Goal: Task Accomplishment & Management: Use online tool/utility

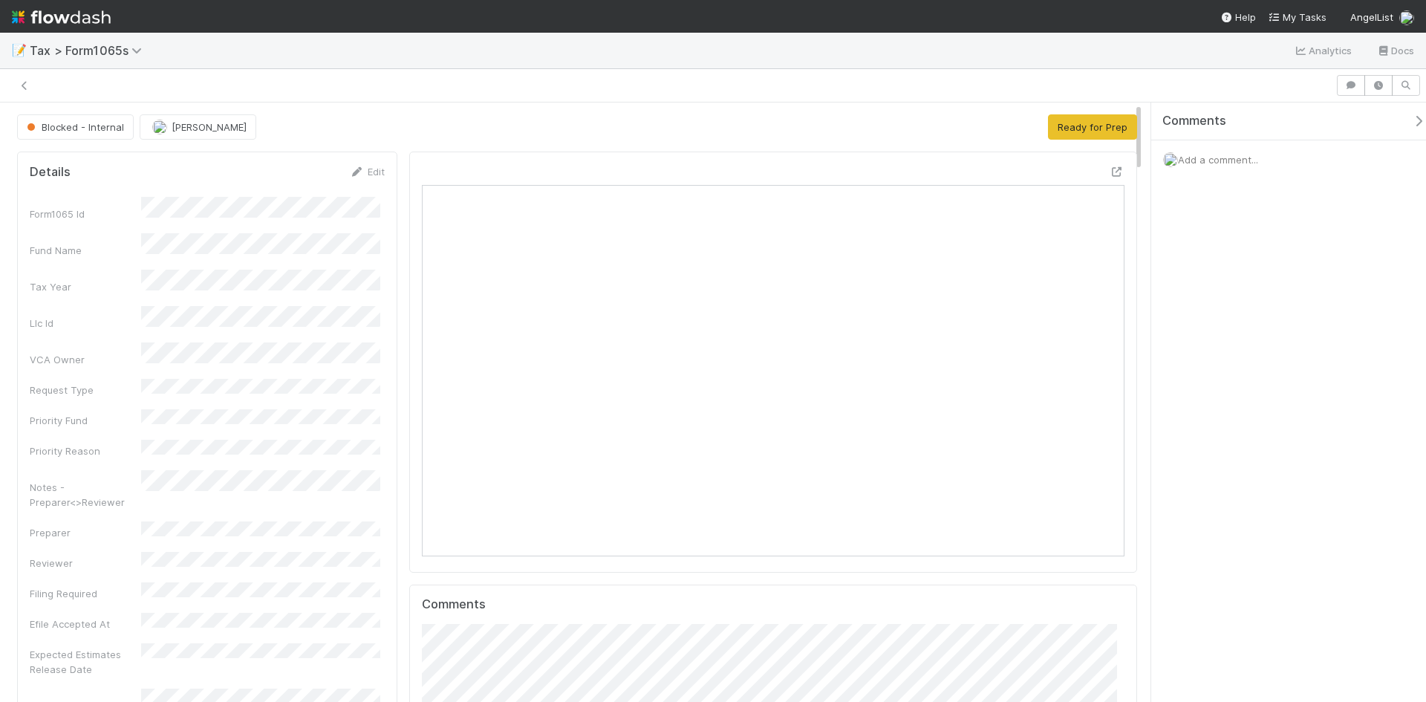
scroll to position [290, 684]
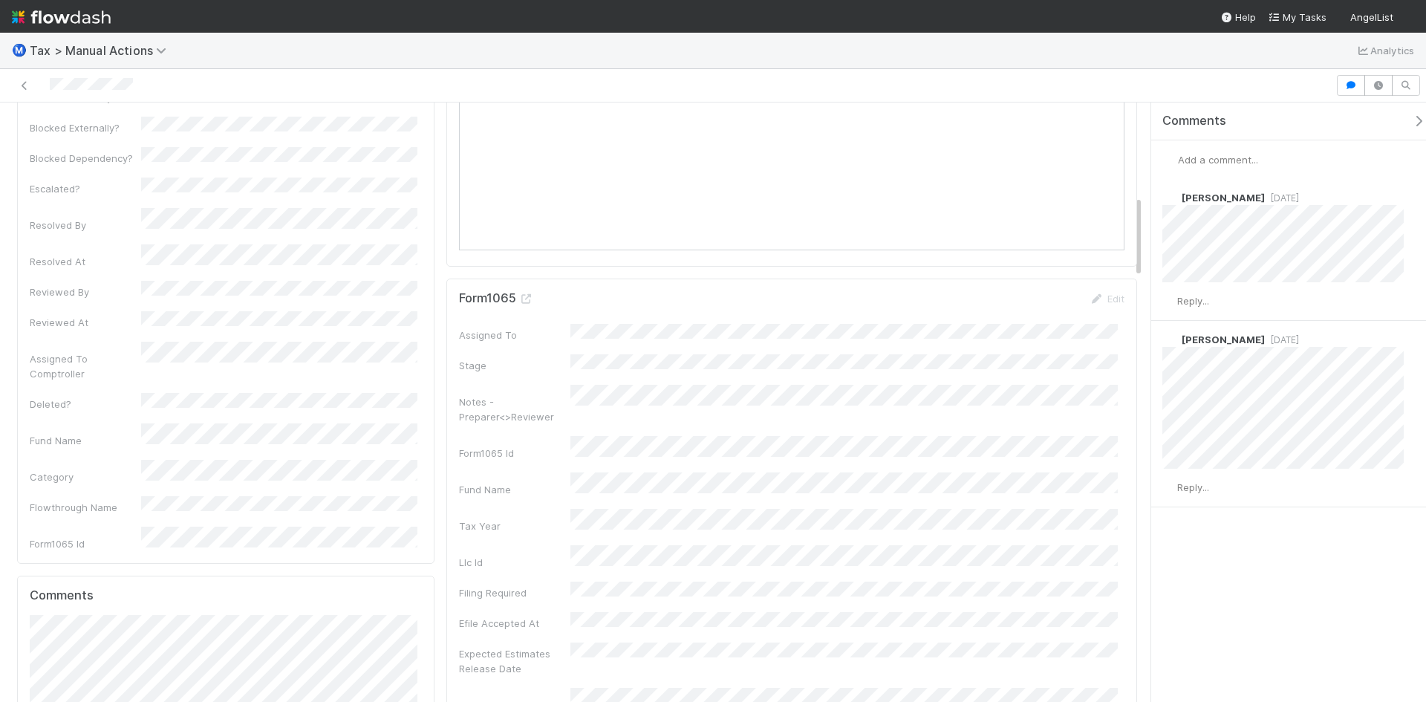
scroll to position [669, 0]
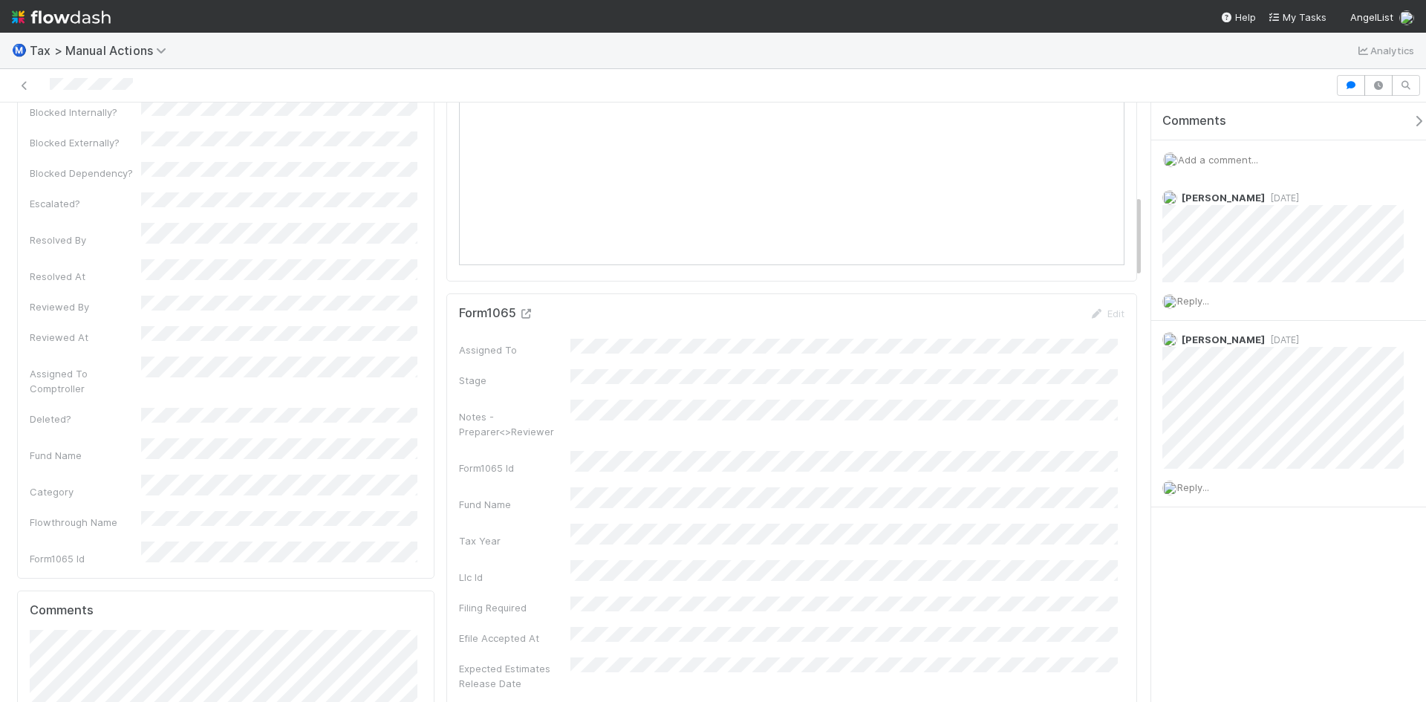
click at [520, 315] on icon at bounding box center [526, 314] width 15 height 10
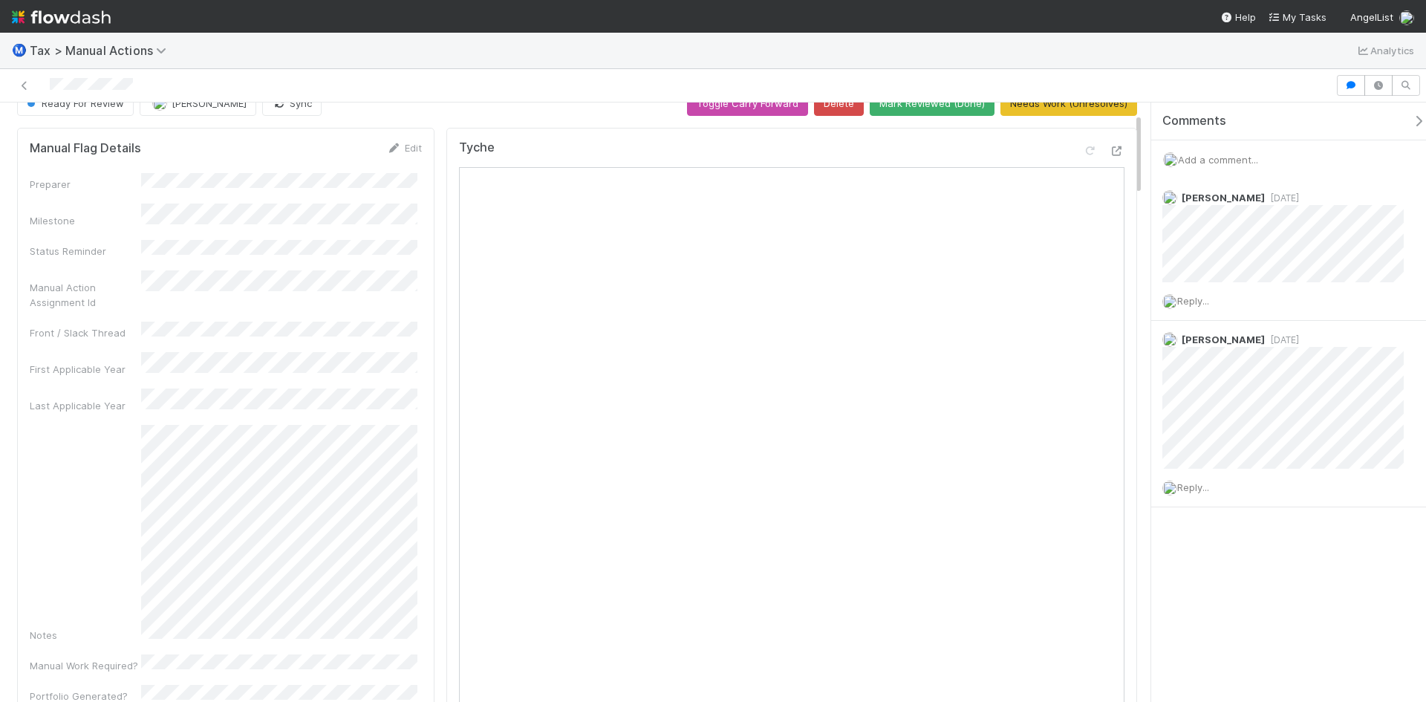
scroll to position [0, 0]
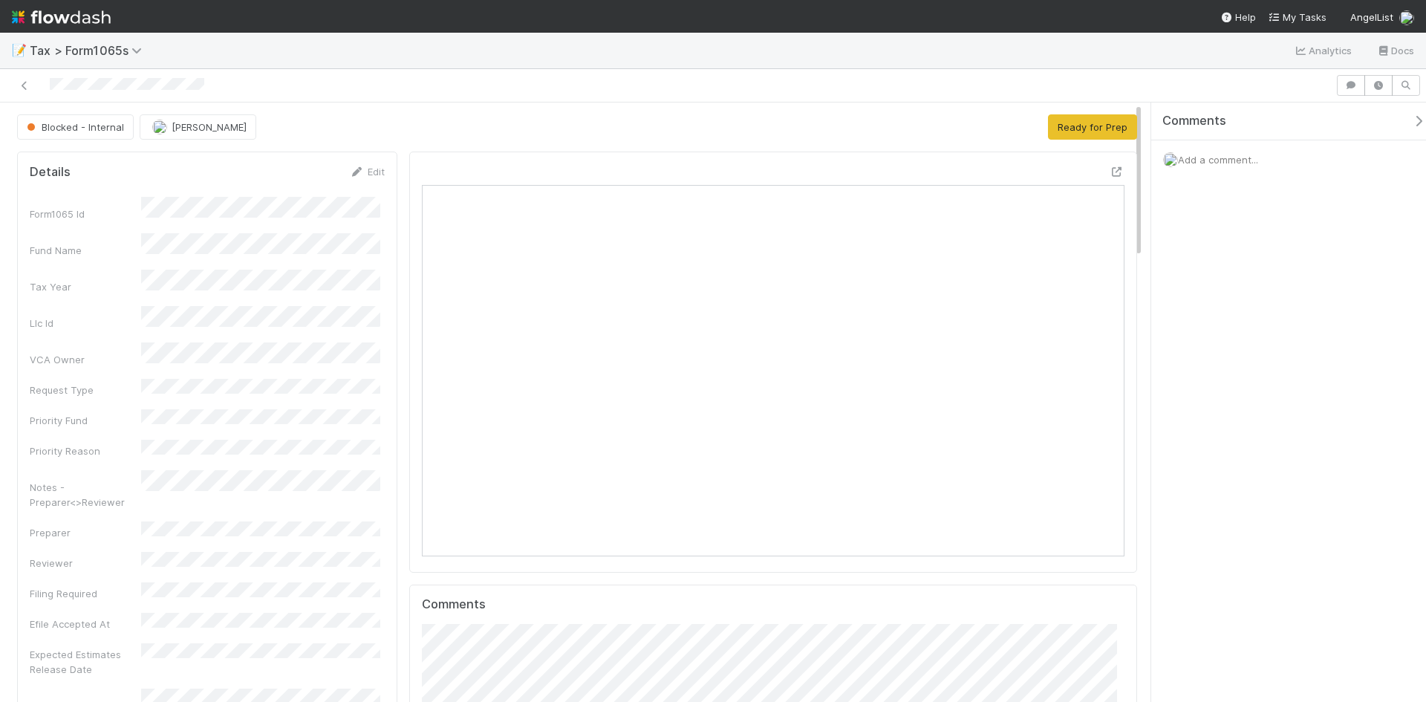
click at [1209, 162] on span "Add a comment..." at bounding box center [1218, 160] width 80 height 12
click at [1224, 391] on button "Add Comment" at bounding box center [1218, 388] width 86 height 25
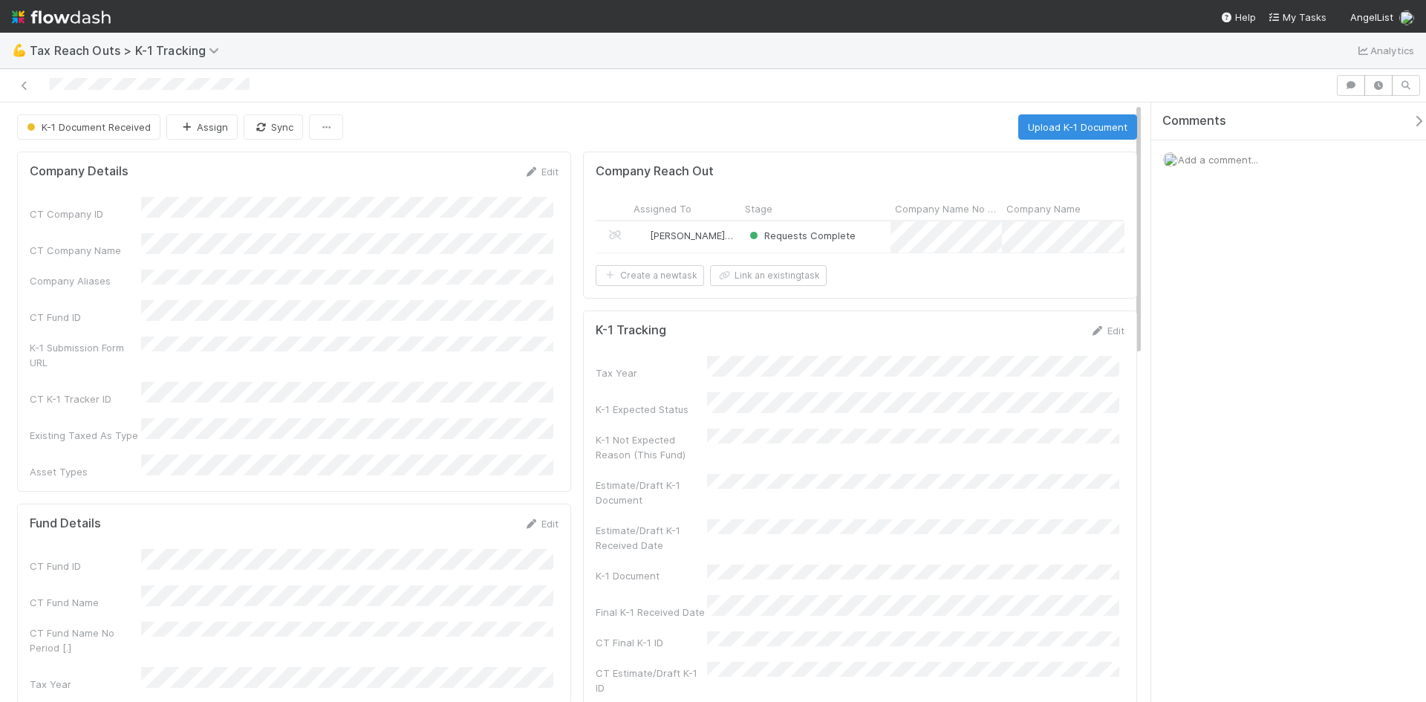
click at [874, 237] on div "Requests Complete" at bounding box center [816, 236] width 150 height 31
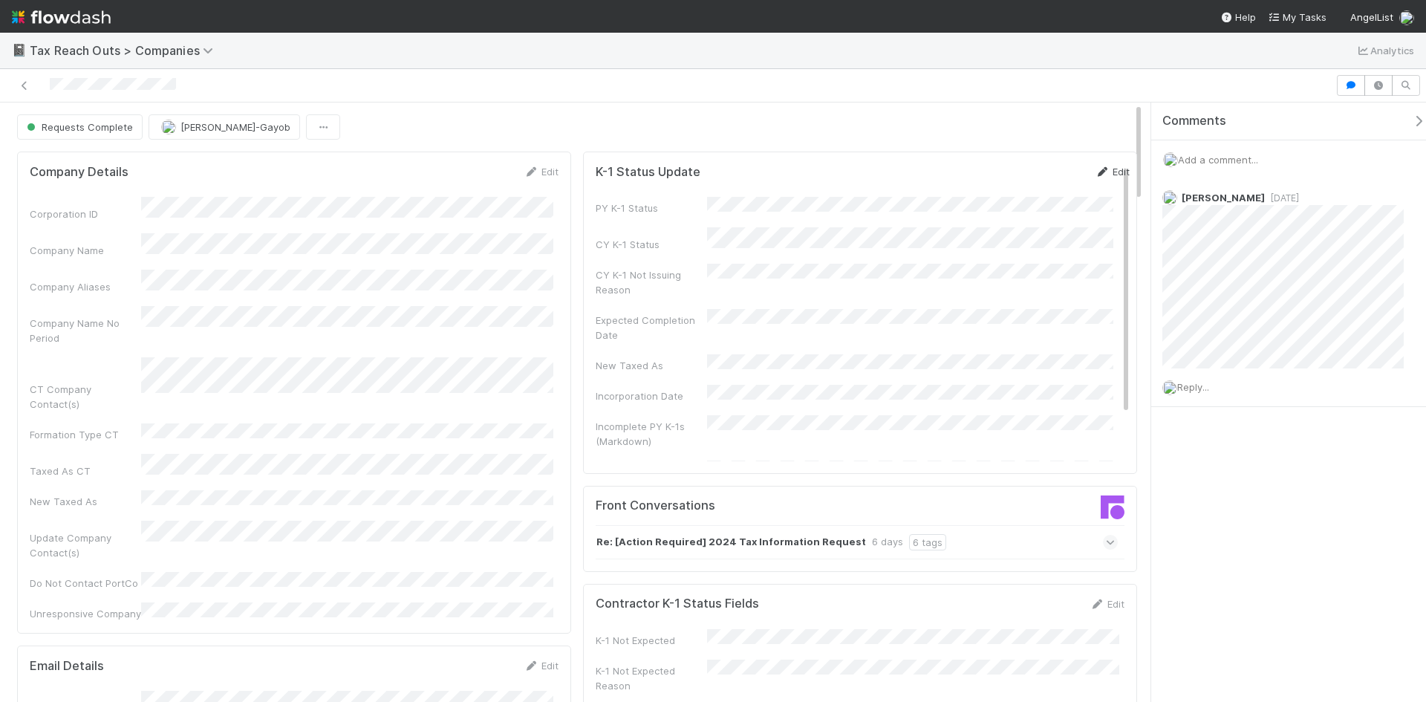
click at [1096, 170] on link "Edit" at bounding box center [1112, 172] width 35 height 12
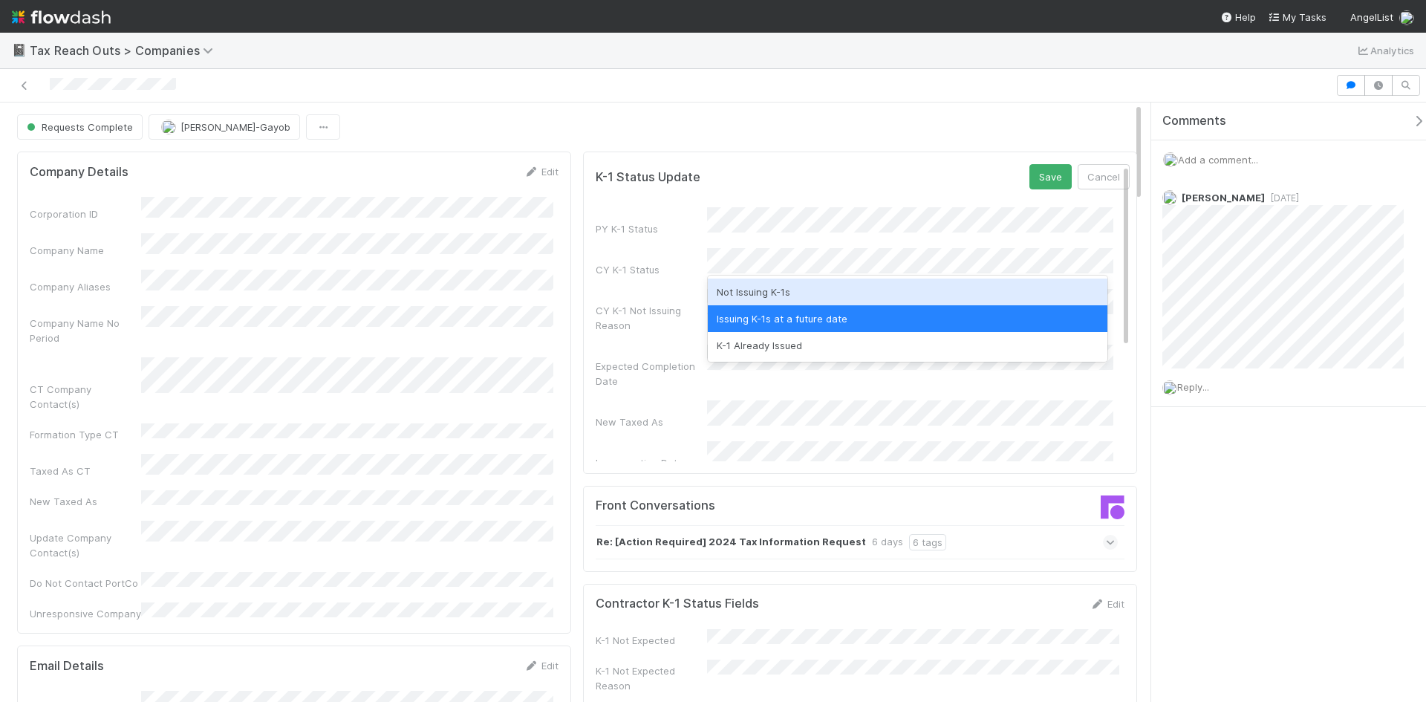
click at [655, 267] on div "CY K-1 Status" at bounding box center [863, 262] width 534 height 29
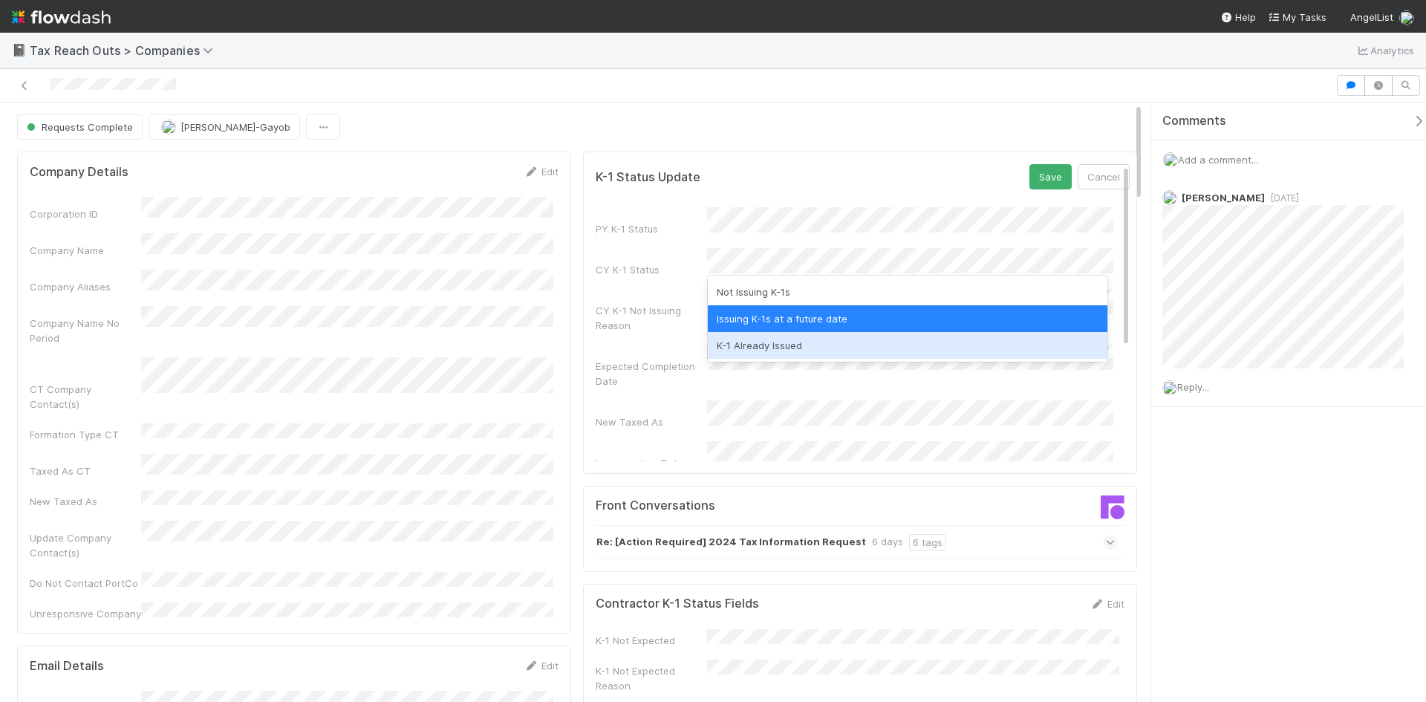
click at [763, 341] on div "K-1 Already Issued" at bounding box center [908, 345] width 400 height 27
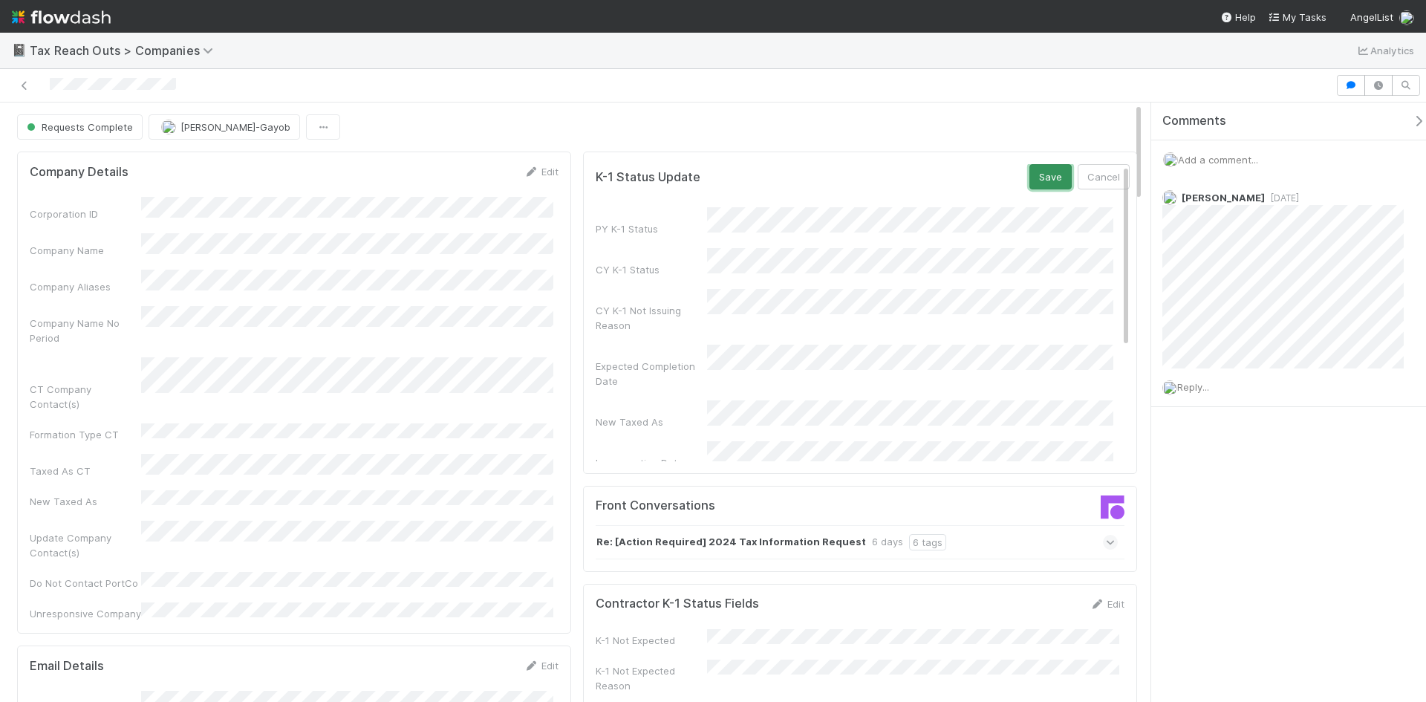
click at [1030, 175] on button "Save" at bounding box center [1051, 176] width 42 height 25
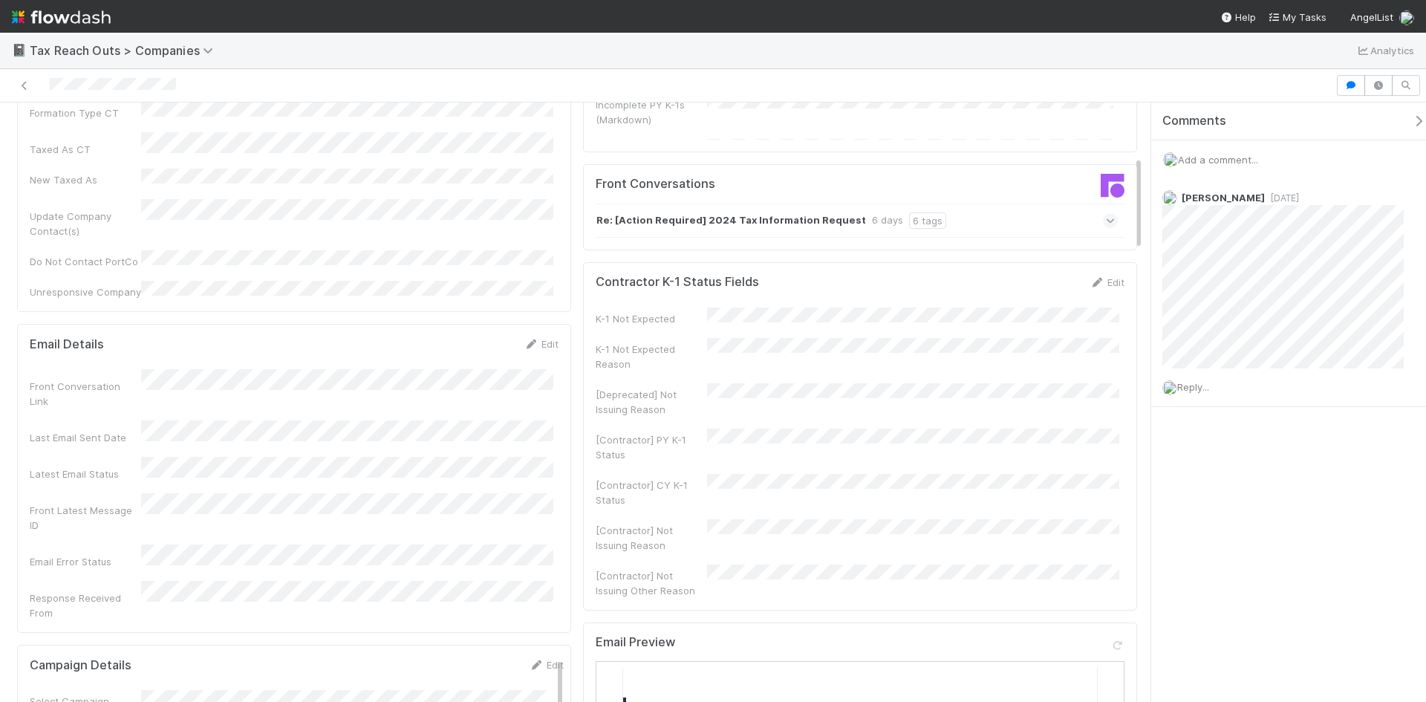
scroll to position [371, 0]
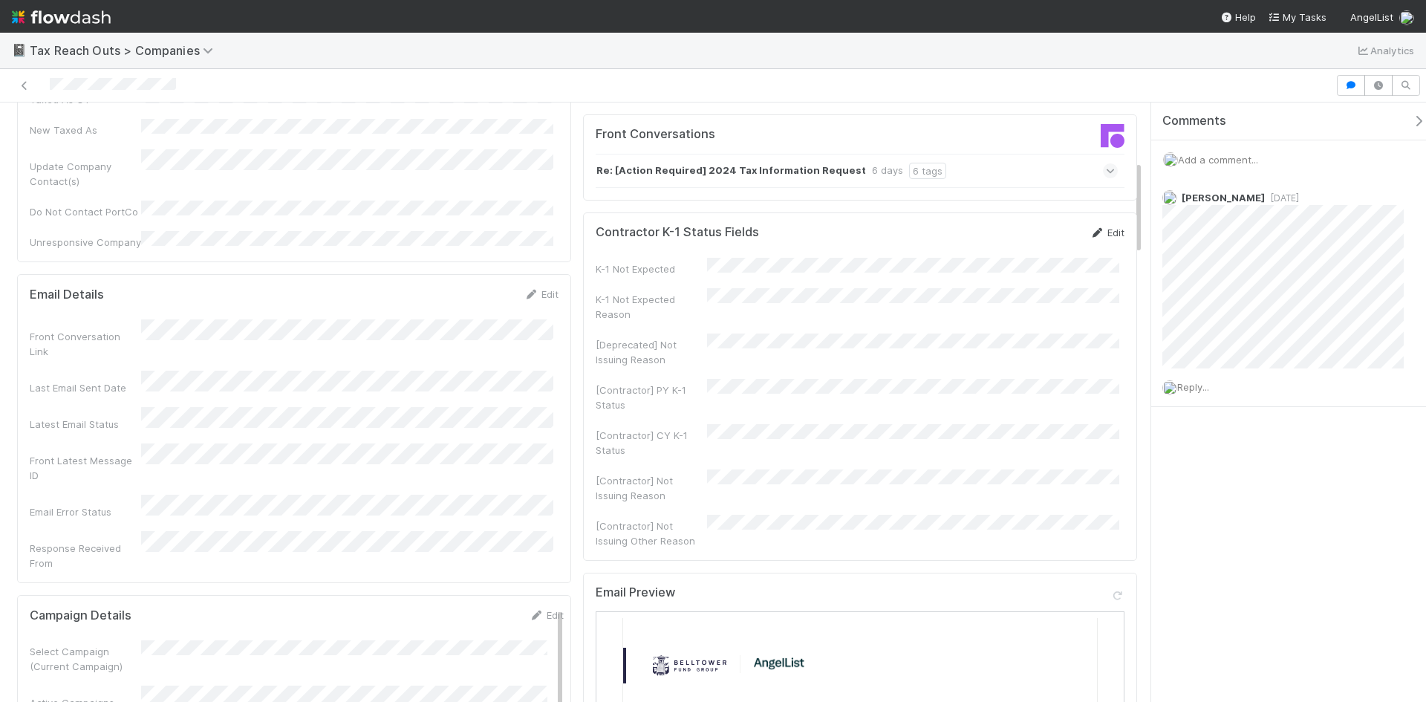
click at [1090, 234] on icon at bounding box center [1097, 233] width 15 height 10
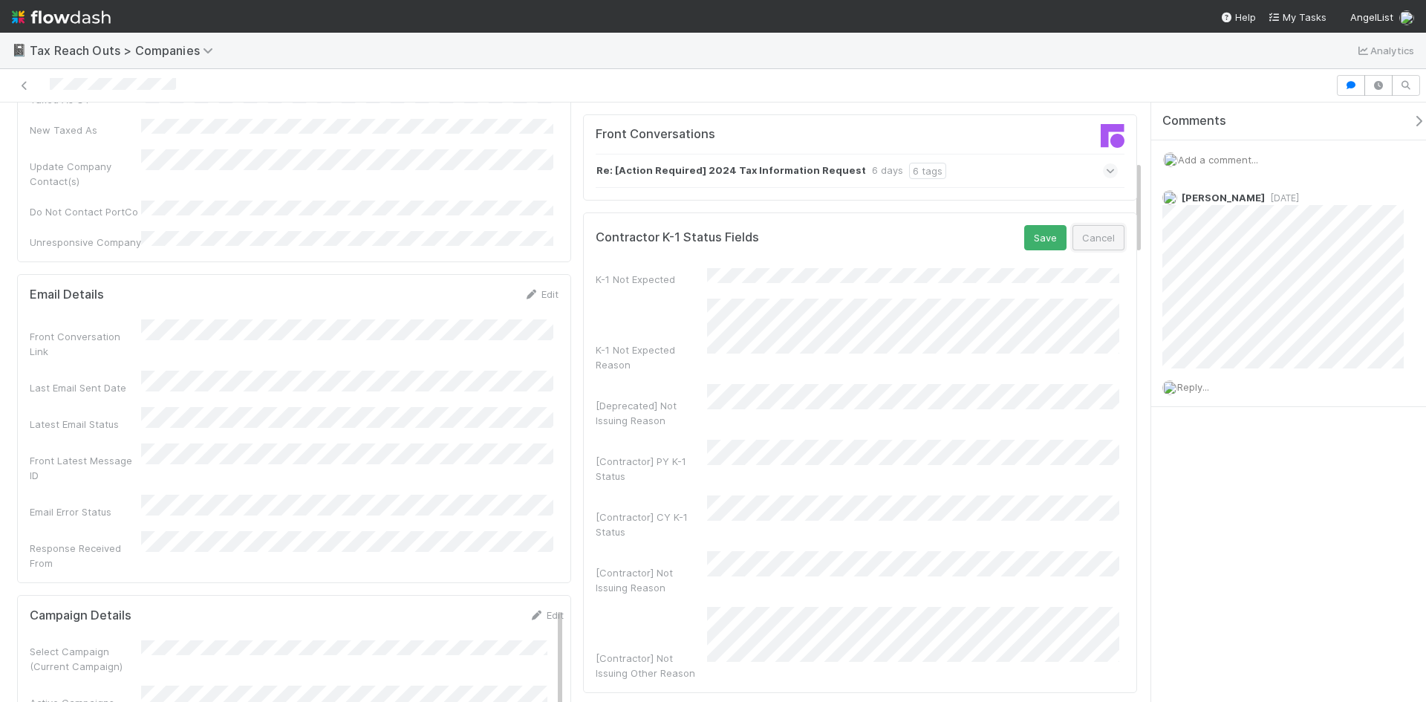
click at [1094, 241] on button "Cancel" at bounding box center [1099, 237] width 52 height 25
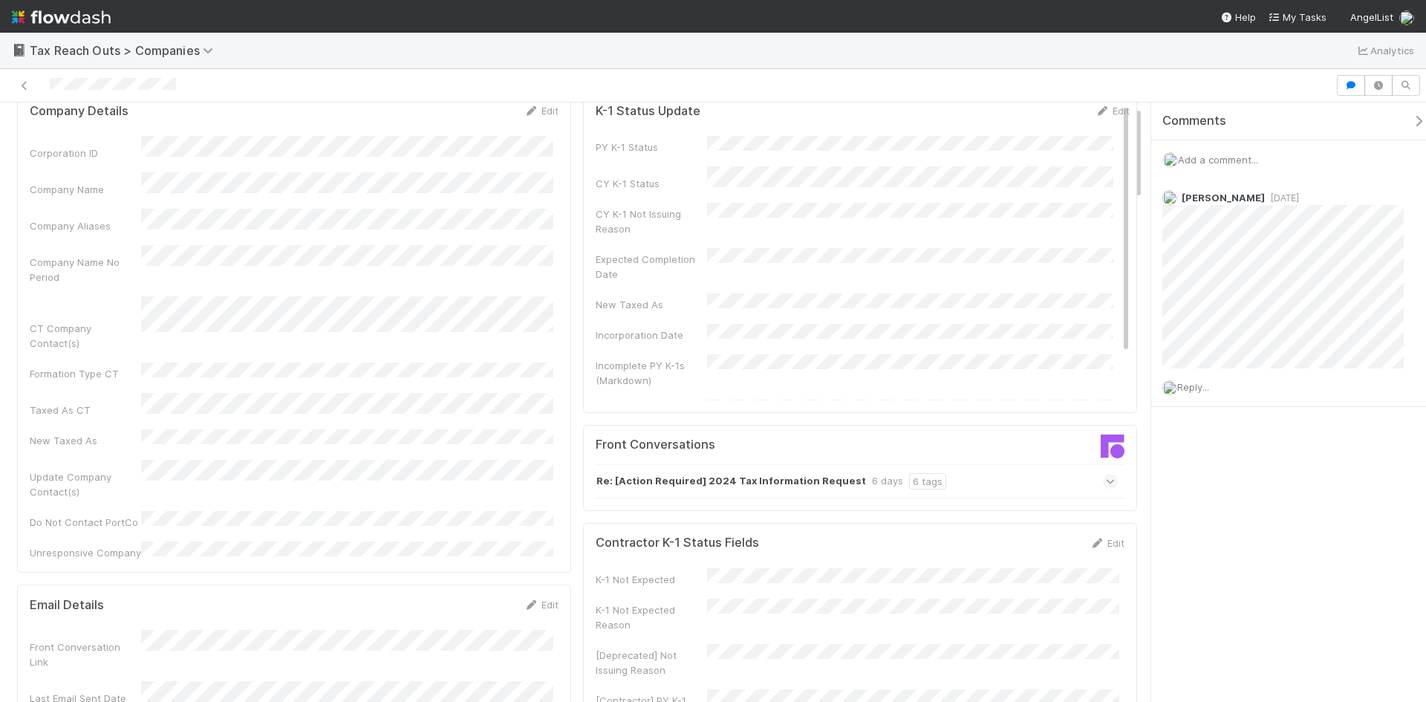
scroll to position [0, 0]
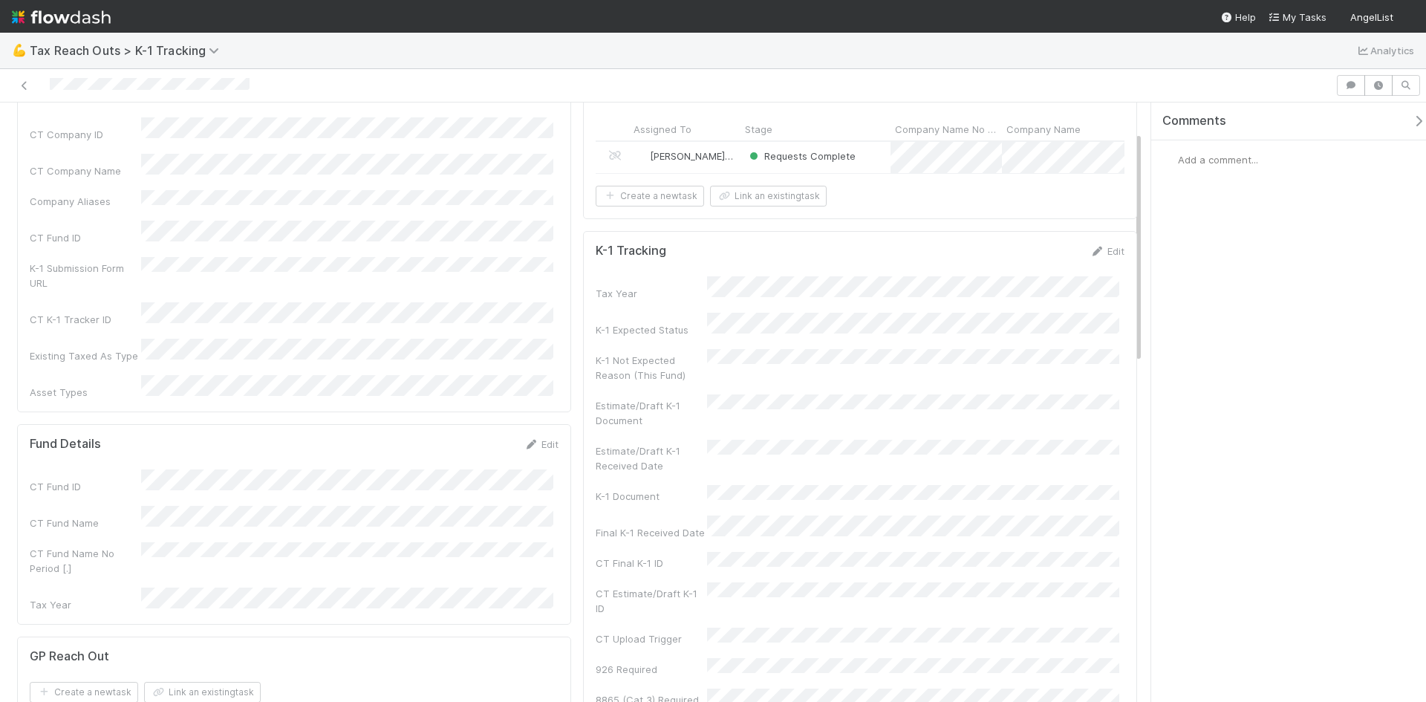
scroll to position [74, 0]
click at [734, 418] on div "Estimate/Draft K-1 Document" at bounding box center [860, 416] width 529 height 33
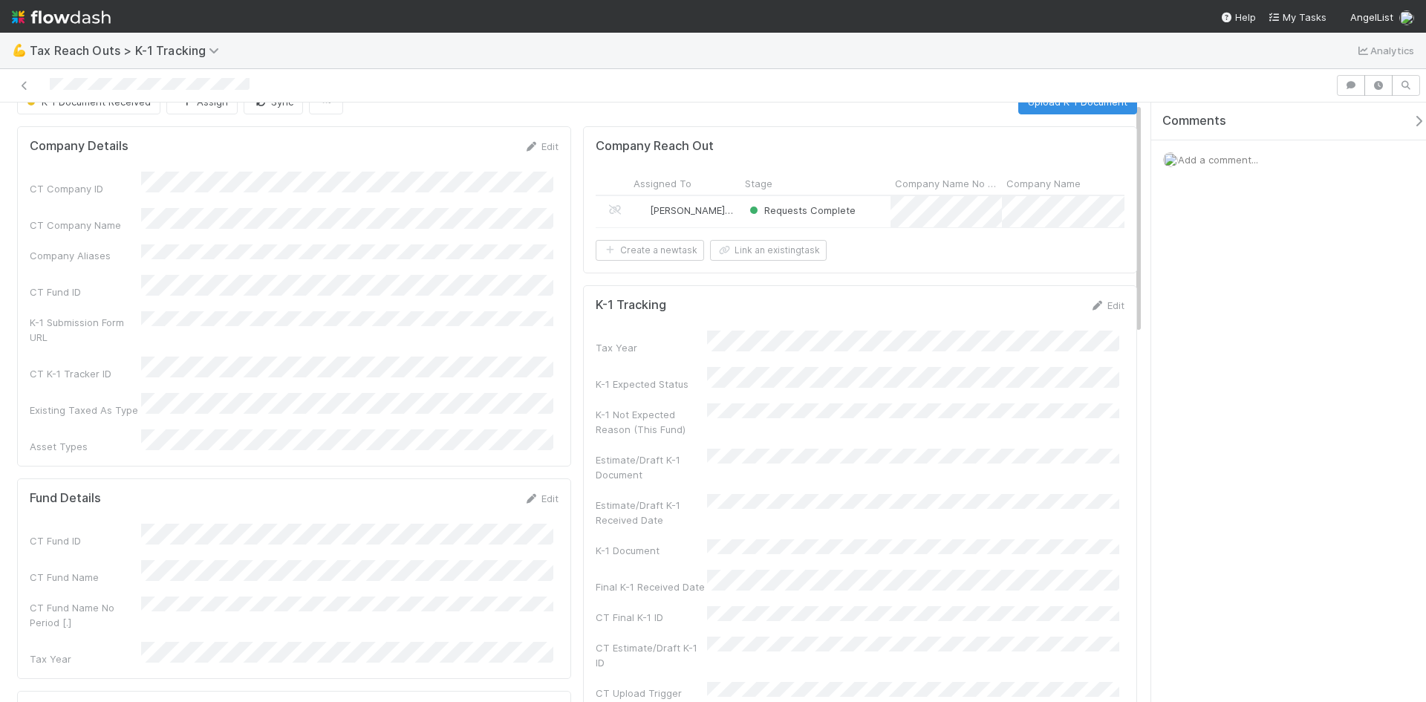
scroll to position [0, 0]
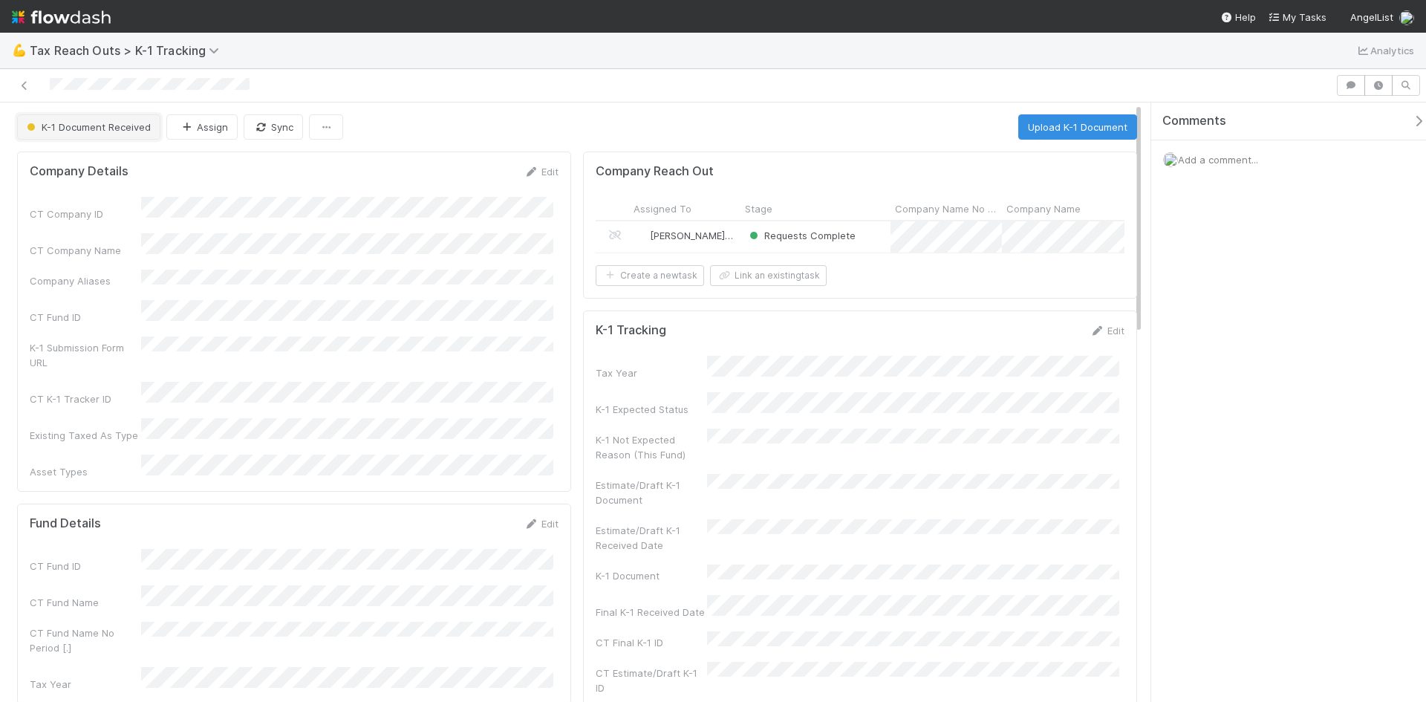
click at [122, 130] on span "K-1 Document Received" at bounding box center [87, 127] width 127 height 12
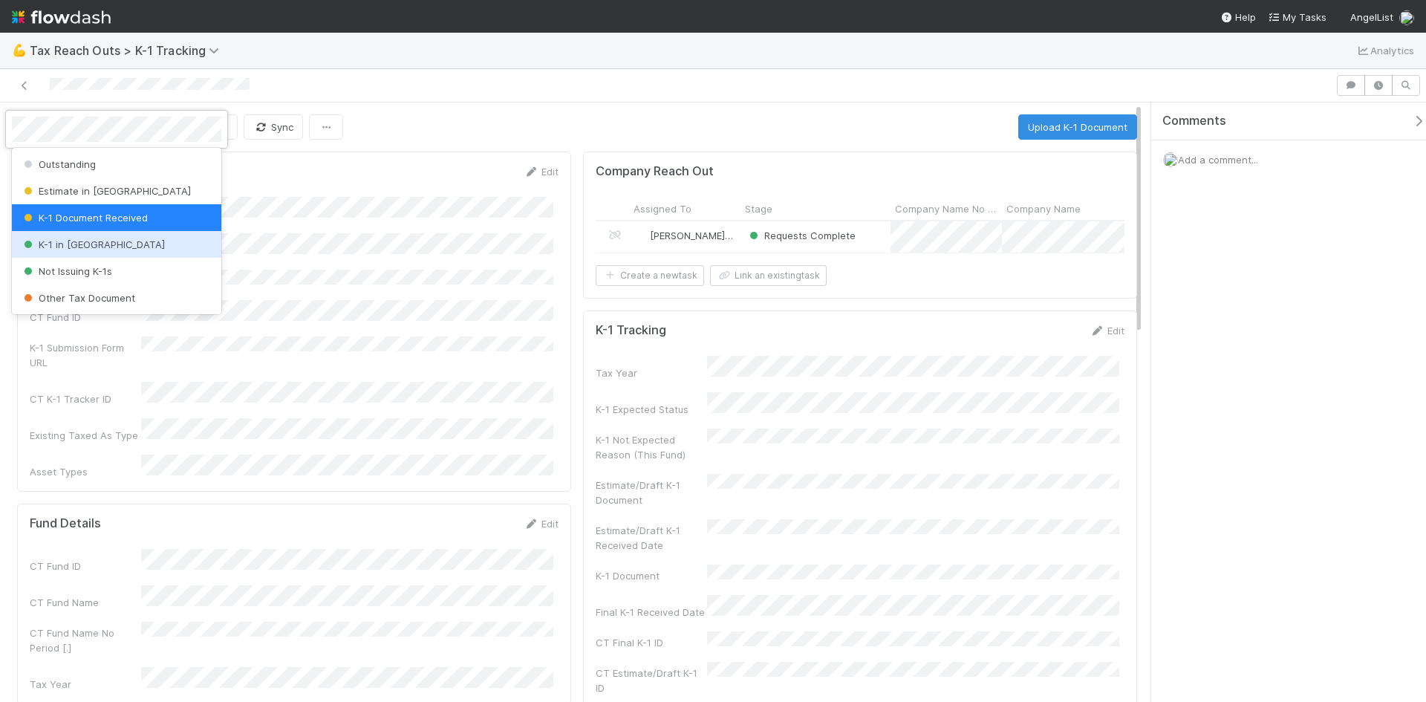
click at [100, 247] on div "K-1 in [GEOGRAPHIC_DATA]" at bounding box center [117, 244] width 210 height 27
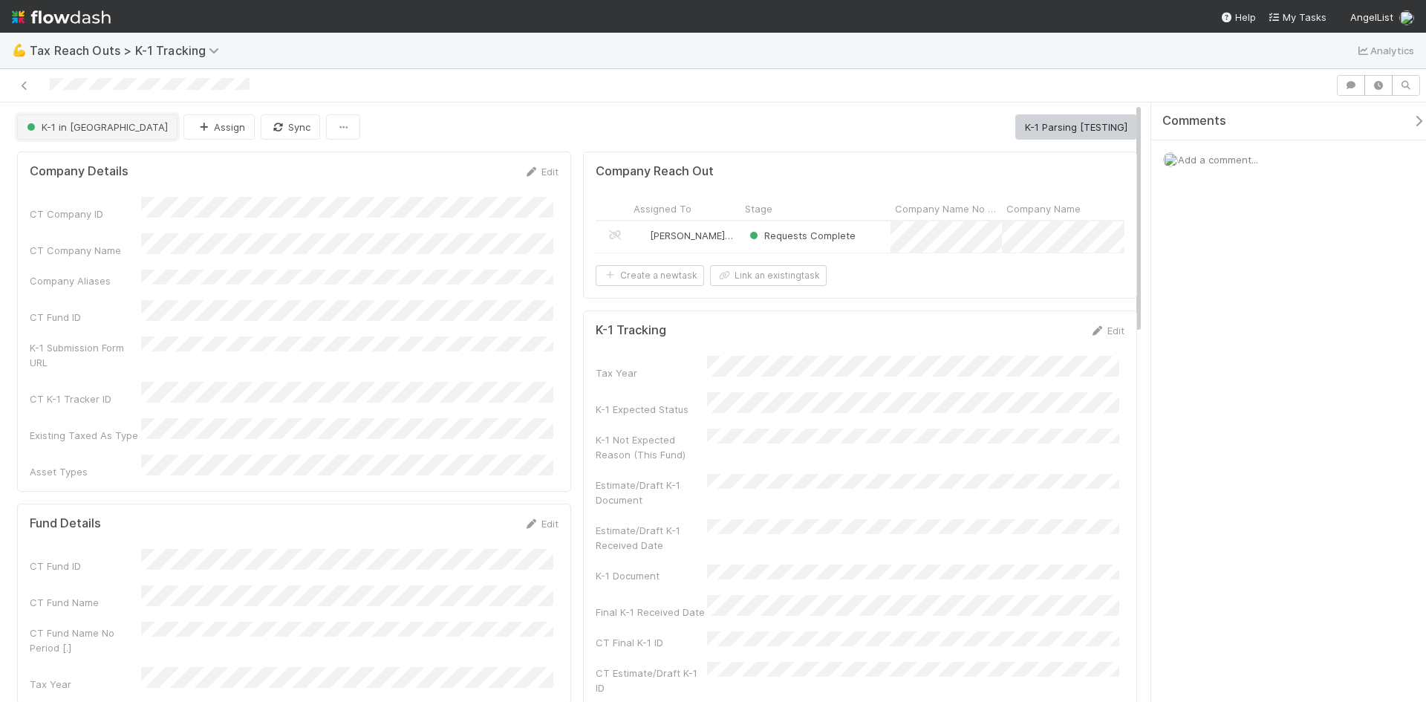
click at [81, 116] on button "K-1 in [GEOGRAPHIC_DATA]" at bounding box center [97, 126] width 160 height 25
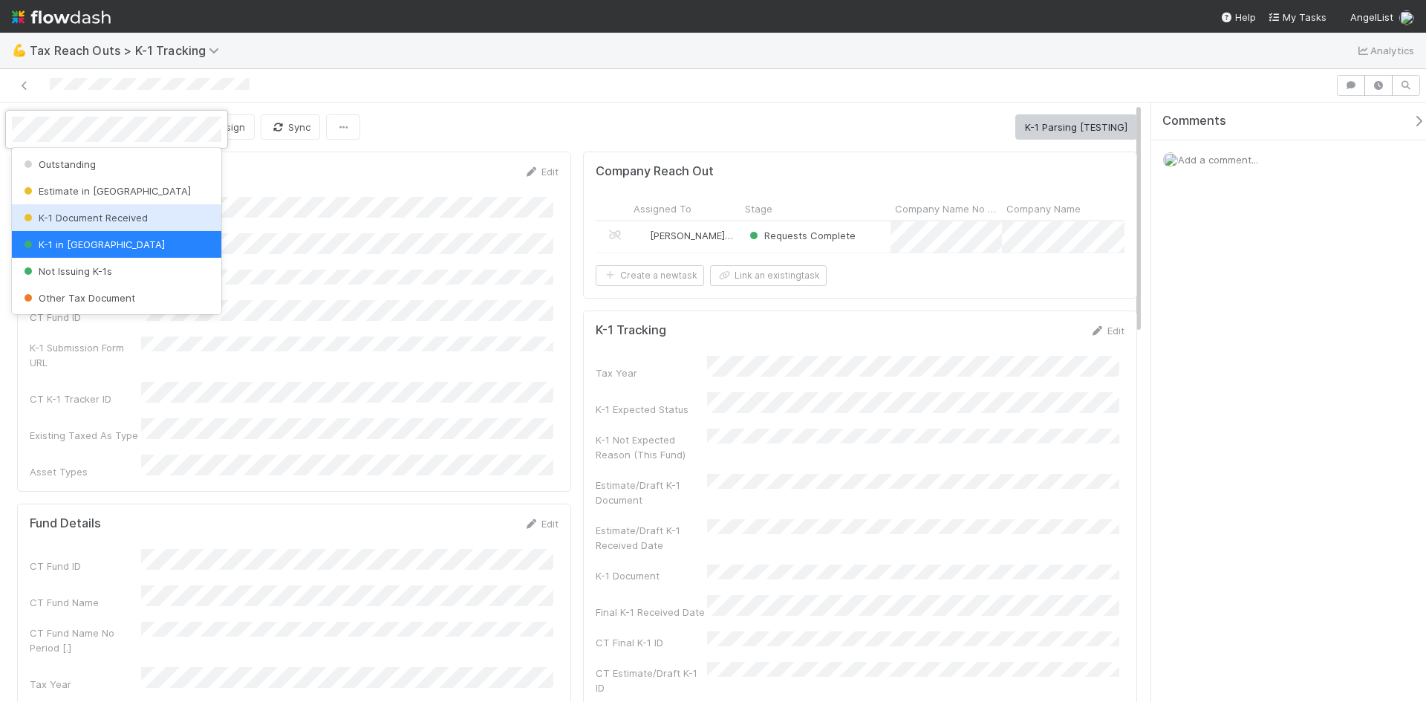
click at [97, 213] on span "K-1 Document Received" at bounding box center [84, 218] width 127 height 12
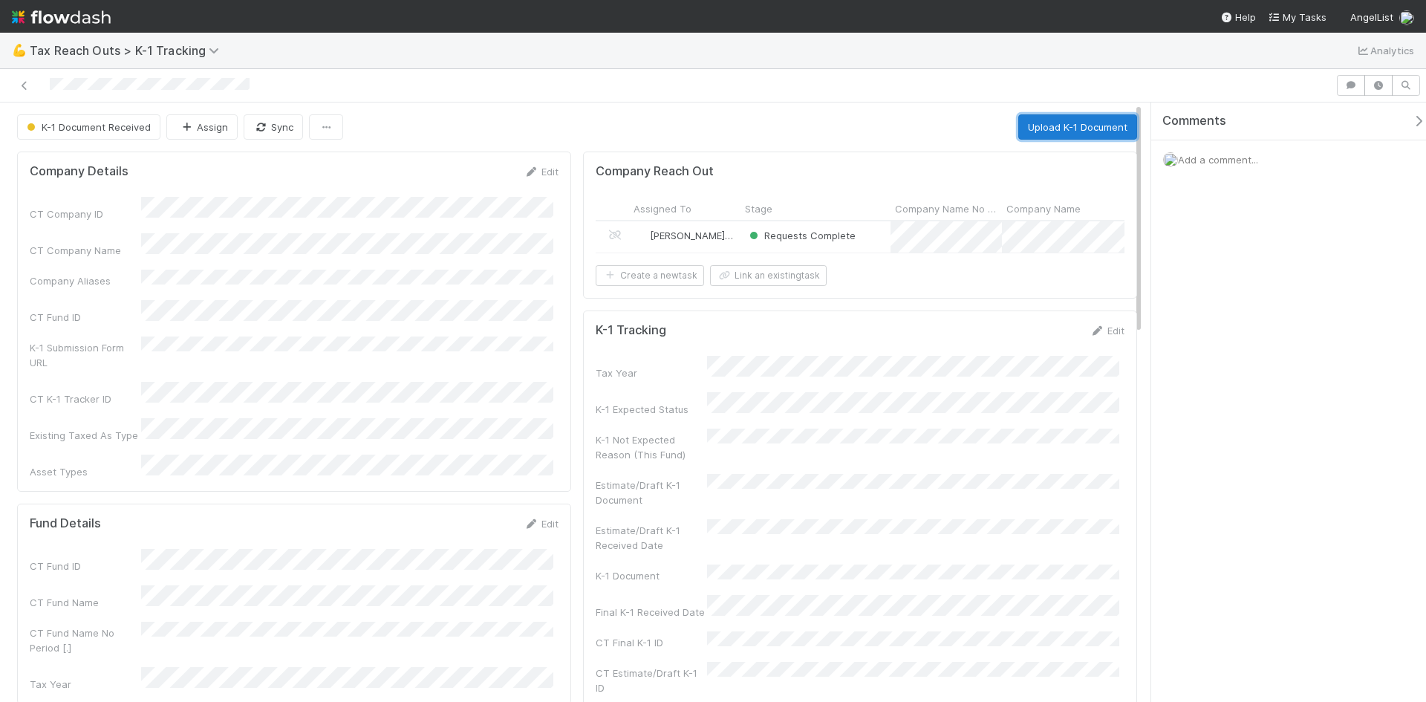
click at [1039, 119] on button "Upload K-1 Document" at bounding box center [1078, 126] width 119 height 25
click at [493, 57] on div "💪 Tax Reach Outs > K-1 Tracking Analytics" at bounding box center [713, 51] width 1426 height 36
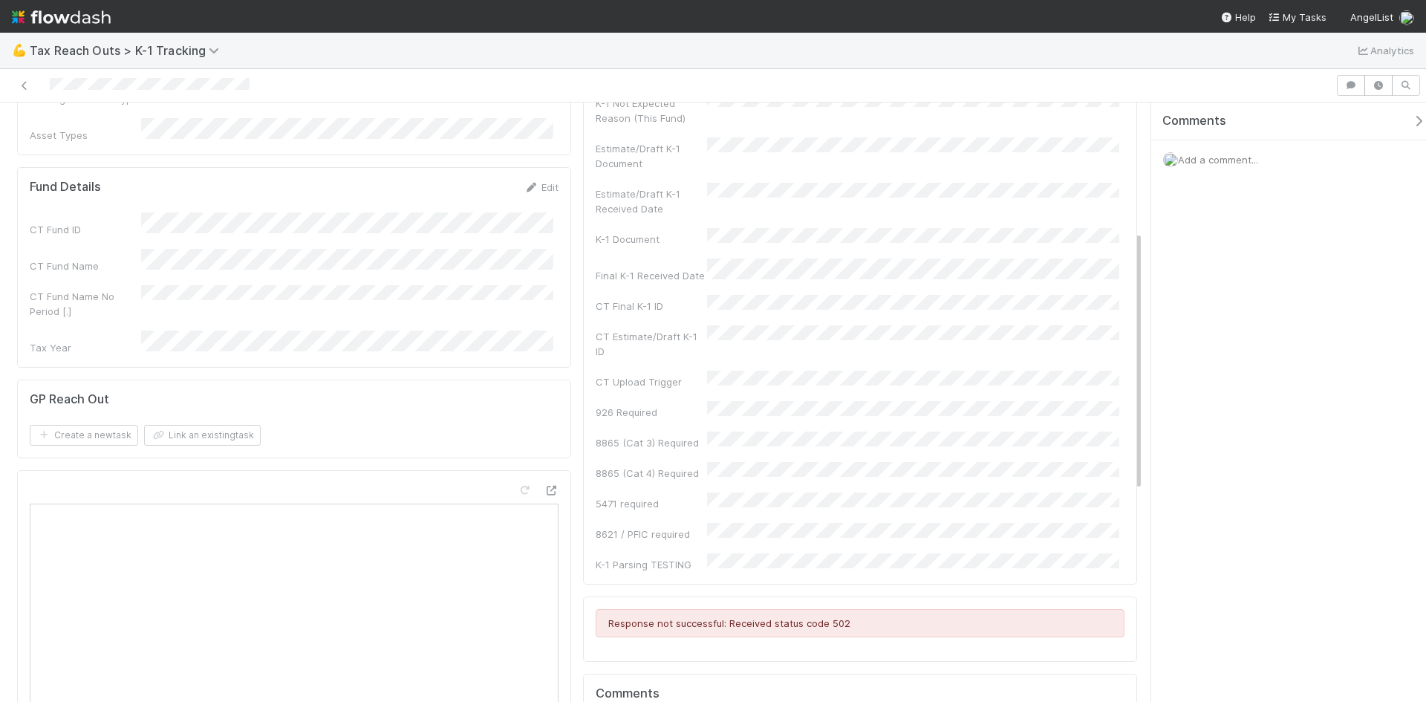
scroll to position [262, 0]
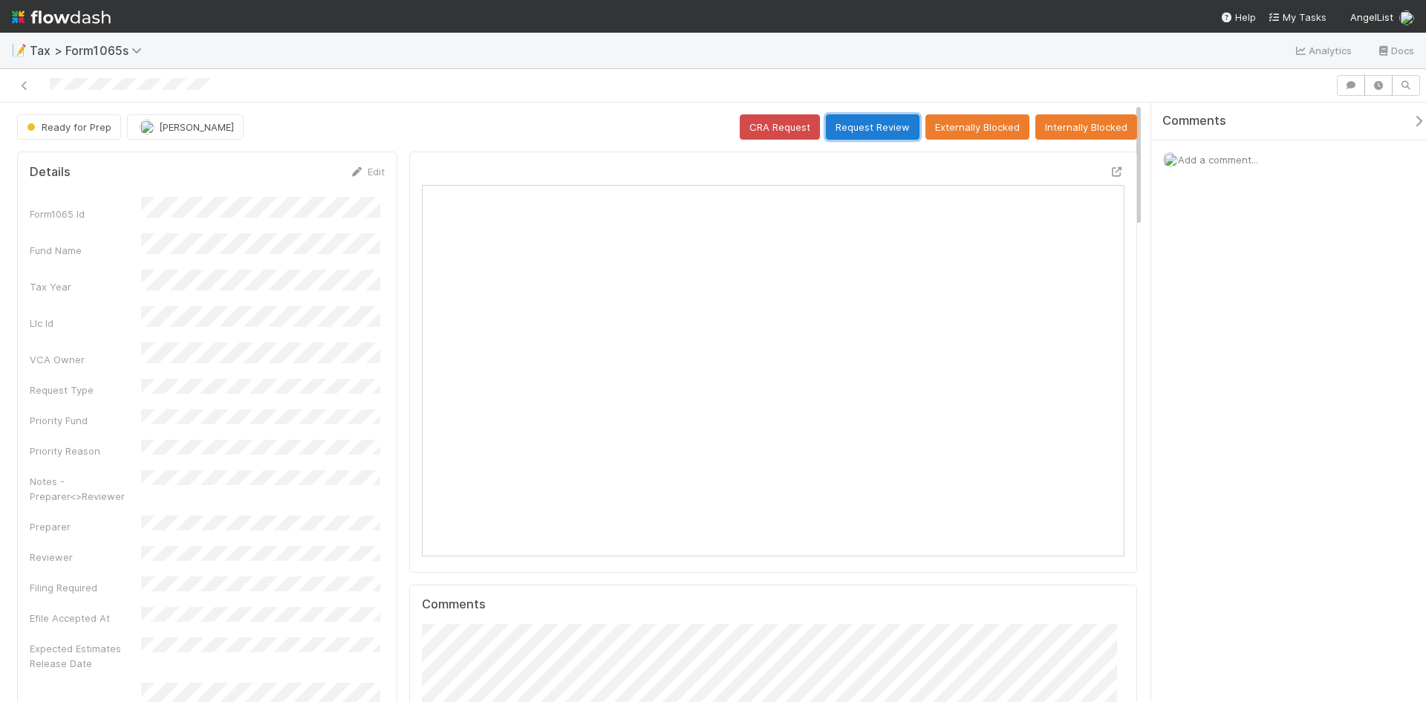
click at [862, 132] on button "Request Review" at bounding box center [873, 126] width 94 height 25
click at [1110, 168] on icon at bounding box center [1117, 172] width 15 height 10
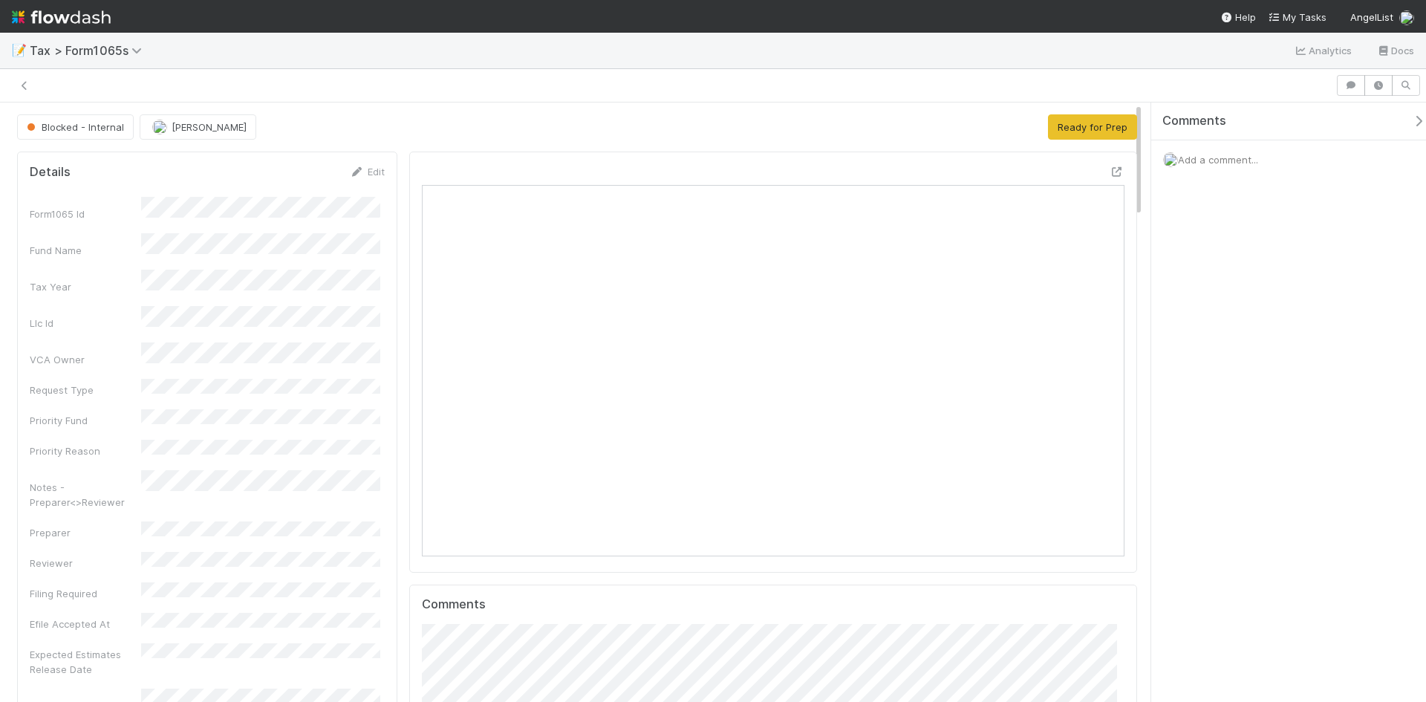
scroll to position [290, 684]
